Goal: Task Accomplishment & Management: Use online tool/utility

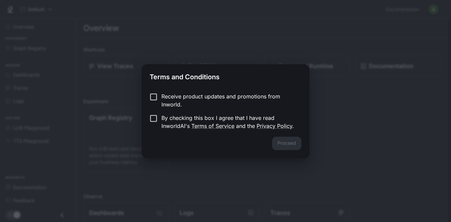
click at [236, 119] on p "By checking this box I agree that I have read InworldAI's Terms of Service and …" at bounding box center [228, 122] width 134 height 16
click at [275, 139] on button "Proceed" at bounding box center [286, 143] width 29 height 13
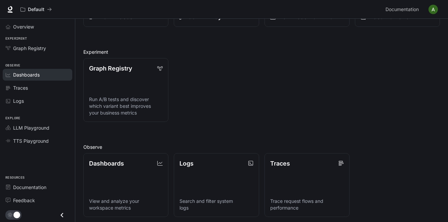
scroll to position [52, 0]
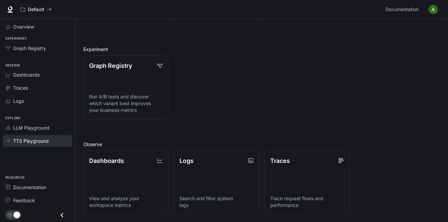
click at [36, 138] on span "TTS Playground" at bounding box center [31, 140] width 36 height 7
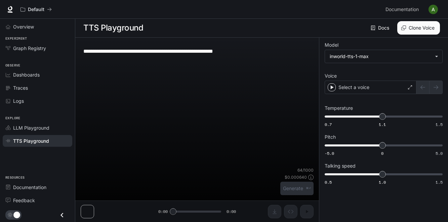
scroll to position [0, 0]
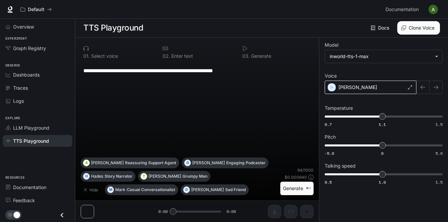
click at [385, 92] on div "[PERSON_NAME]" at bounding box center [371, 87] width 92 height 13
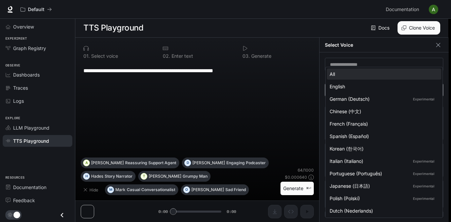
click at [359, 89] on body "**********" at bounding box center [225, 111] width 451 height 222
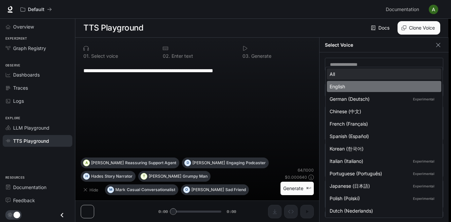
click at [360, 84] on div "English" at bounding box center [382, 86] width 106 height 7
type input "*****"
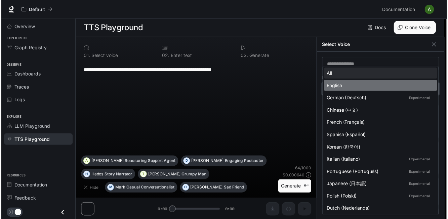
scroll to position [0, 0]
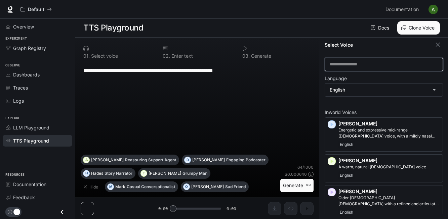
click at [367, 66] on input "text" at bounding box center [384, 64] width 118 height 7
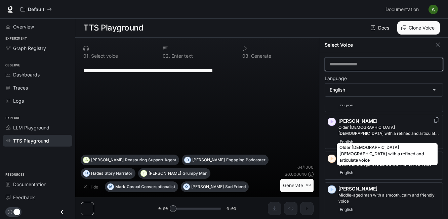
scroll to position [71, 0]
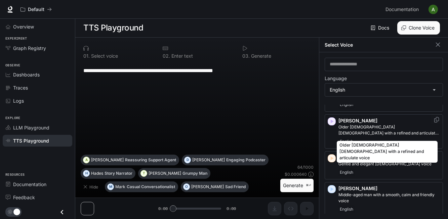
click at [371, 131] on p "Older [DEMOGRAPHIC_DATA] [DEMOGRAPHIC_DATA] with a refined and articulate voice" at bounding box center [388, 130] width 101 height 12
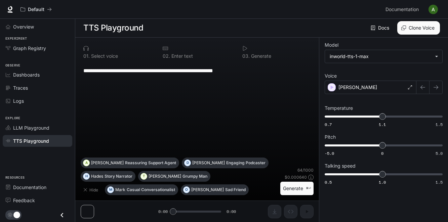
click at [306, 213] on div "**********" at bounding box center [197, 130] width 244 height 185
click at [393, 88] on div "[PERSON_NAME]" at bounding box center [371, 87] width 92 height 13
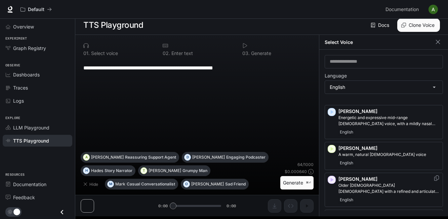
scroll to position [10, 0]
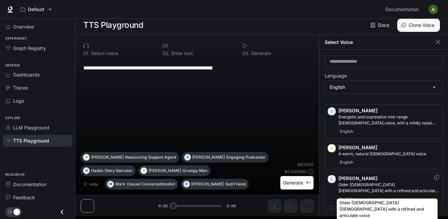
click at [374, 186] on p "Older [DEMOGRAPHIC_DATA] [DEMOGRAPHIC_DATA] with a refined and articulate voice" at bounding box center [388, 188] width 101 height 12
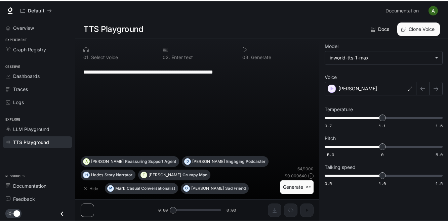
scroll to position [0, 0]
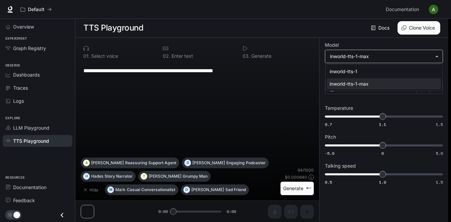
click at [373, 61] on body "**********" at bounding box center [225, 111] width 451 height 222
click at [375, 60] on div at bounding box center [225, 111] width 451 height 222
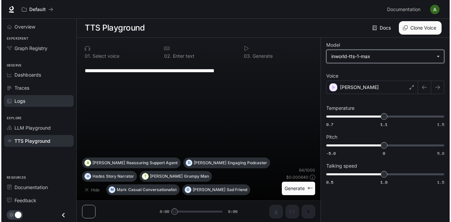
scroll to position [0, 0]
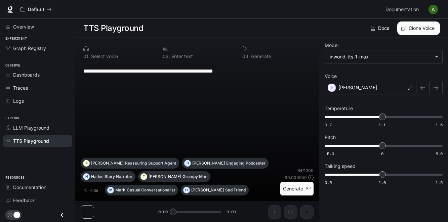
click at [434, 9] on img "button" at bounding box center [432, 9] width 9 height 9
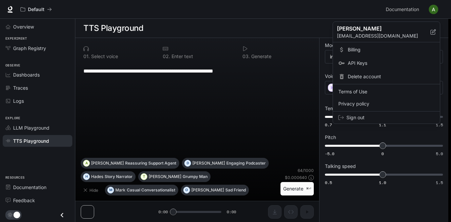
click at [361, 63] on span "API Keys" at bounding box center [391, 63] width 87 height 7
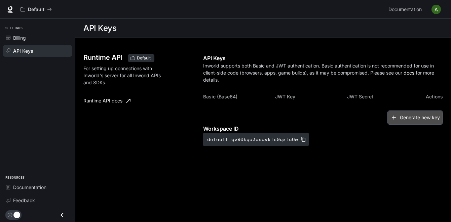
click at [403, 114] on button "Generate new key" at bounding box center [414, 118] width 55 height 14
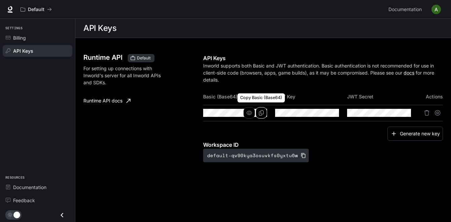
click at [263, 109] on button "Copy Basic (Base64)" at bounding box center [260, 112] width 11 height 11
